Goal: Find specific page/section: Find specific page/section

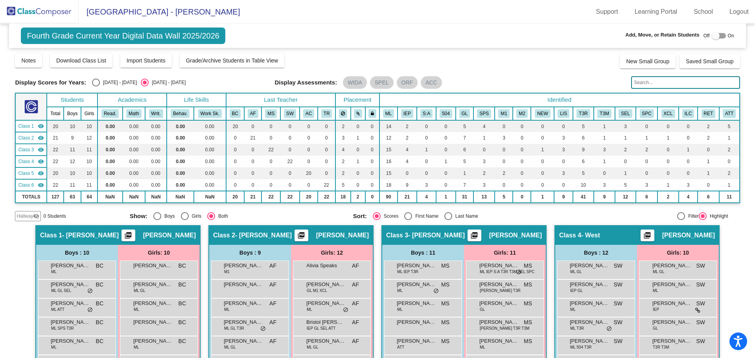
click at [101, 37] on span "Fourth Grade Current Year Digital Data Wall 2025/2026" at bounding box center [123, 36] width 204 height 17
drag, startPoint x: 110, startPoint y: 13, endPoint x: 103, endPoint y: 13, distance: 7.1
click at [110, 13] on span "[GEOGRAPHIC_DATA] - [PERSON_NAME]" at bounding box center [159, 12] width 161 height 13
drag, startPoint x: 58, startPoint y: 11, endPoint x: 63, endPoint y: 15, distance: 6.8
click at [58, 11] on img at bounding box center [39, 11] width 79 height 23
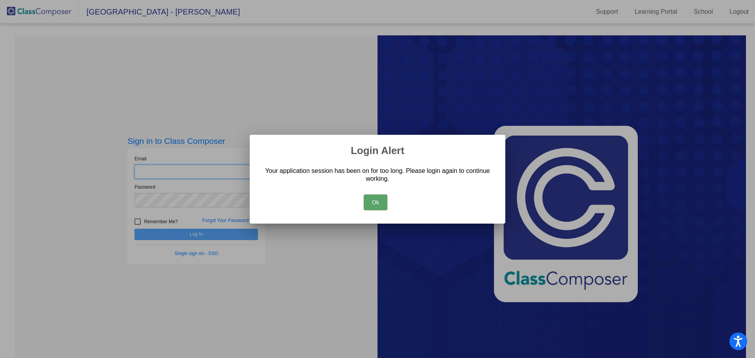
type input "[PERSON_NAME][EMAIL_ADDRESS][PERSON_NAME][DOMAIN_NAME]"
drag, startPoint x: 380, startPoint y: 201, endPoint x: 364, endPoint y: 201, distance: 15.7
click at [378, 201] on button "Ok" at bounding box center [376, 203] width 24 height 16
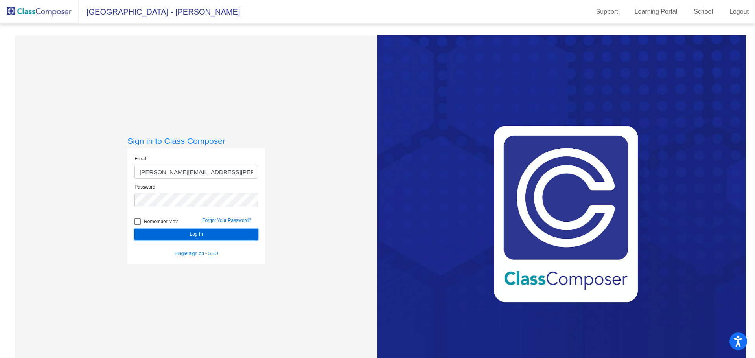
click at [228, 238] on button "Log In" at bounding box center [195, 234] width 123 height 11
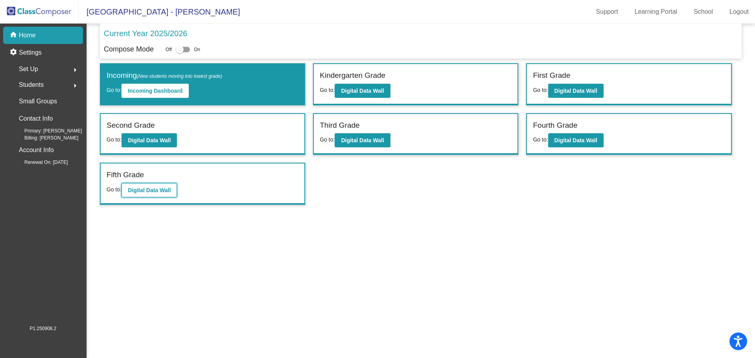
click at [164, 186] on button "Digital Data Wall" at bounding box center [148, 190] width 55 height 14
